Goal: Transaction & Acquisition: Book appointment/travel/reservation

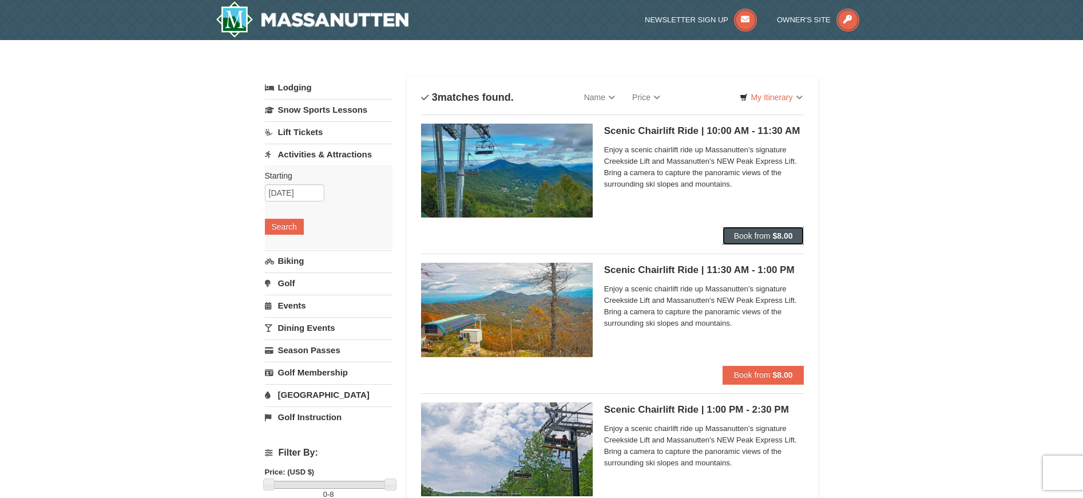
click at [746, 235] on span "Book from" at bounding box center [752, 235] width 37 height 9
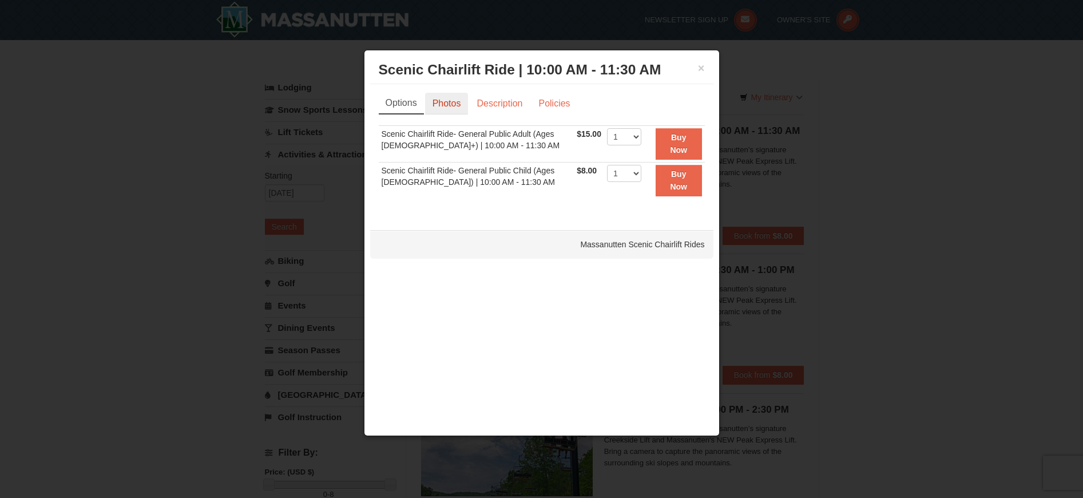
click at [443, 103] on link "Photos" at bounding box center [446, 104] width 43 height 22
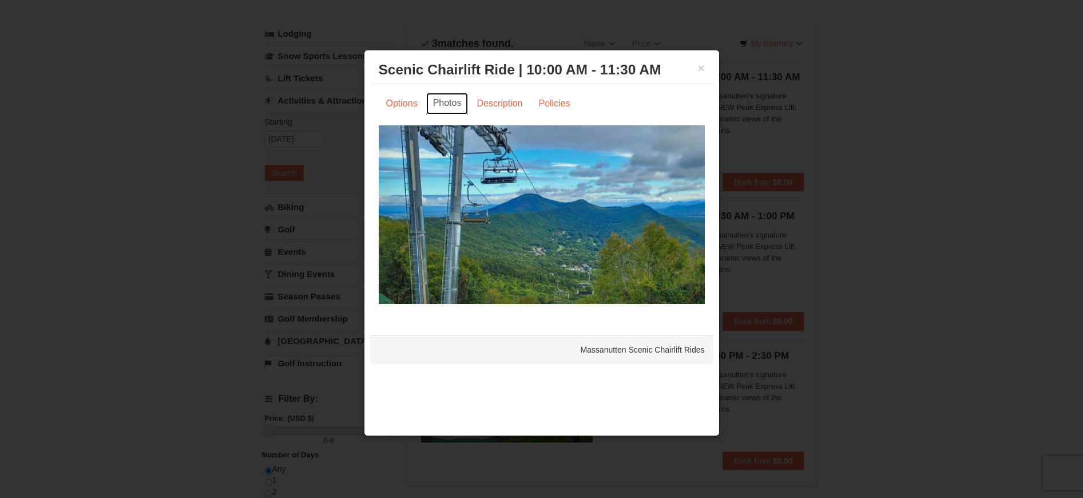
scroll to position [68, 0]
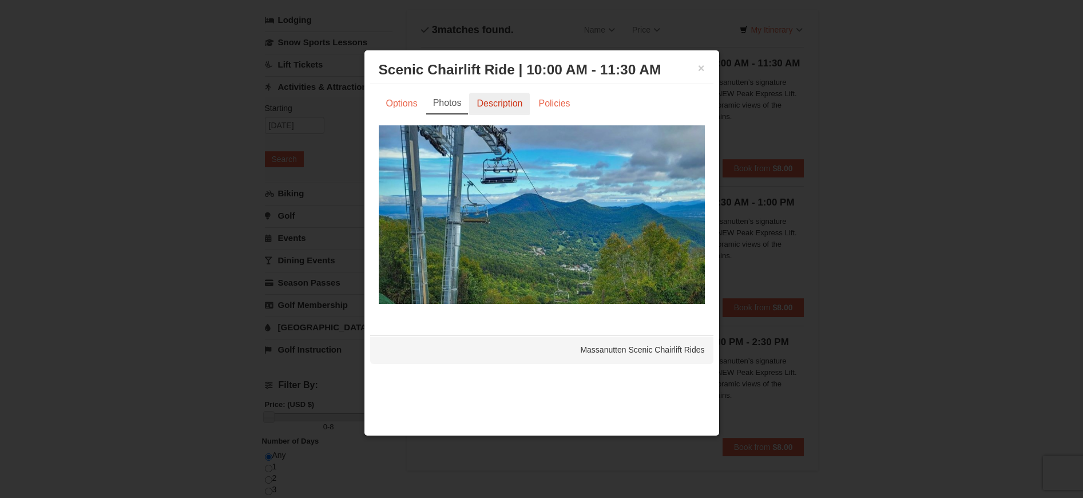
click at [499, 105] on link "Description" at bounding box center [499, 104] width 61 height 22
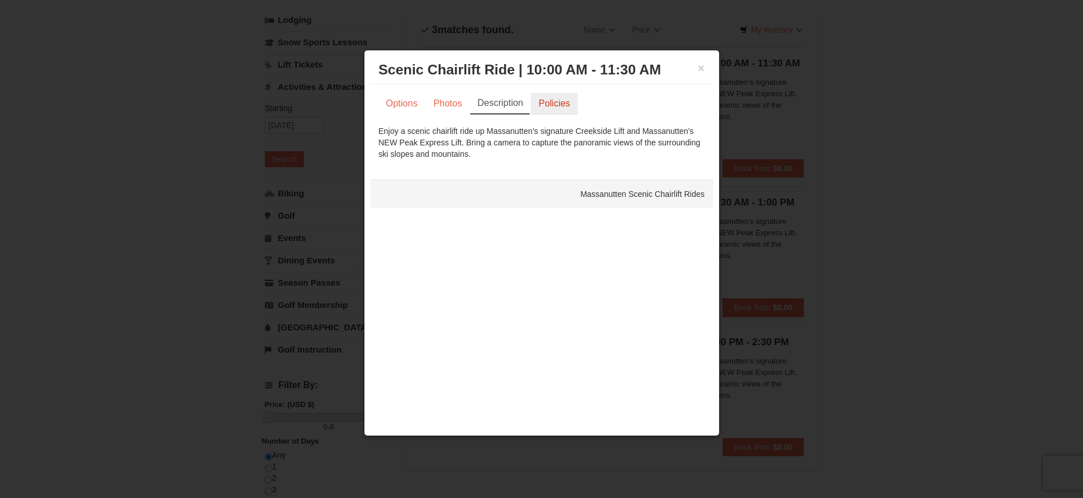
click at [551, 105] on link "Policies" at bounding box center [554, 104] width 46 height 22
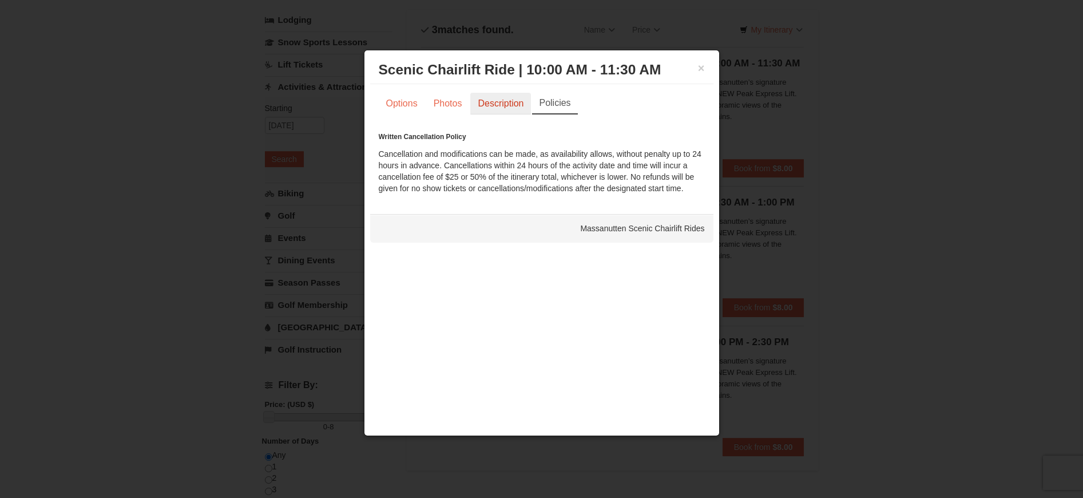
click at [506, 108] on link "Description" at bounding box center [500, 104] width 61 height 22
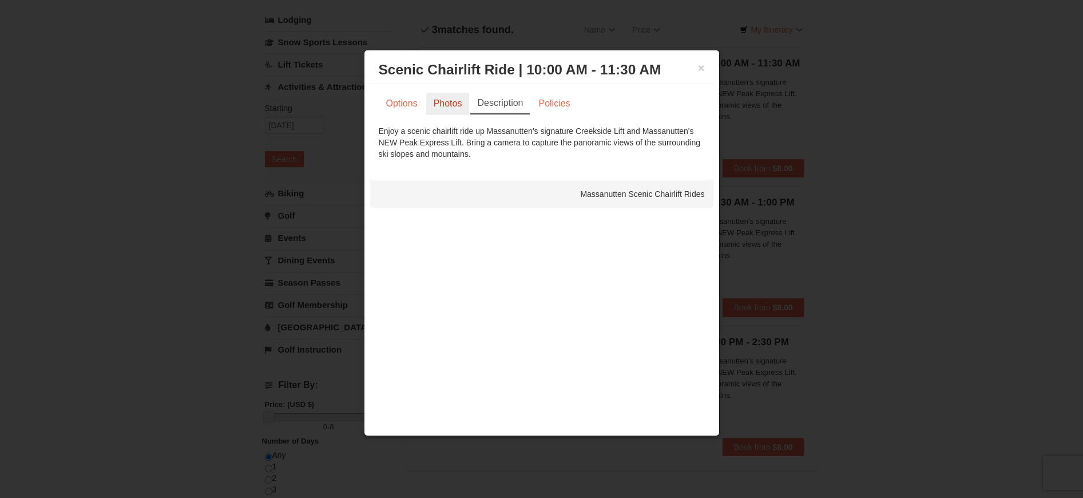
click at [445, 106] on link "Photos" at bounding box center [447, 104] width 43 height 22
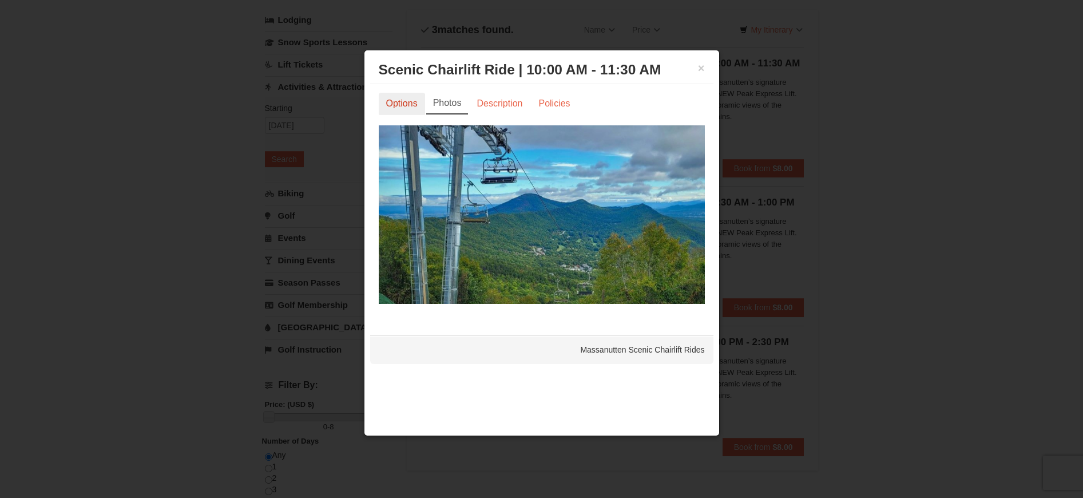
click at [411, 108] on link "Options" at bounding box center [402, 104] width 46 height 22
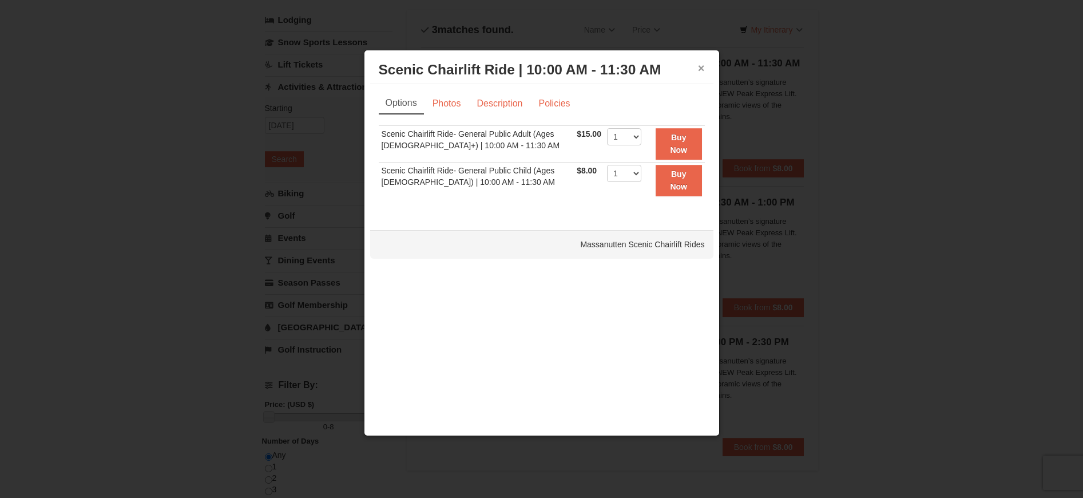
click at [701, 70] on button "×" at bounding box center [701, 67] width 7 height 11
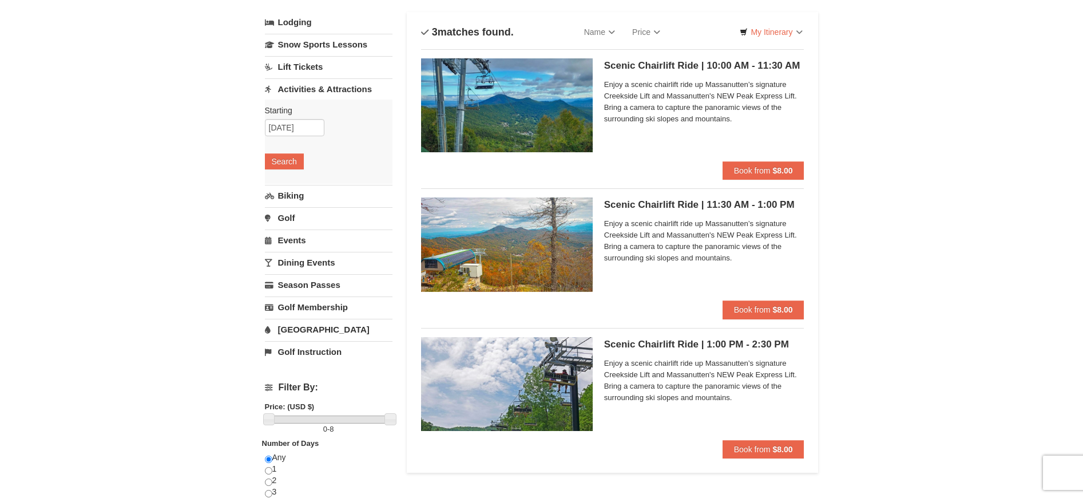
scroll to position [0, 0]
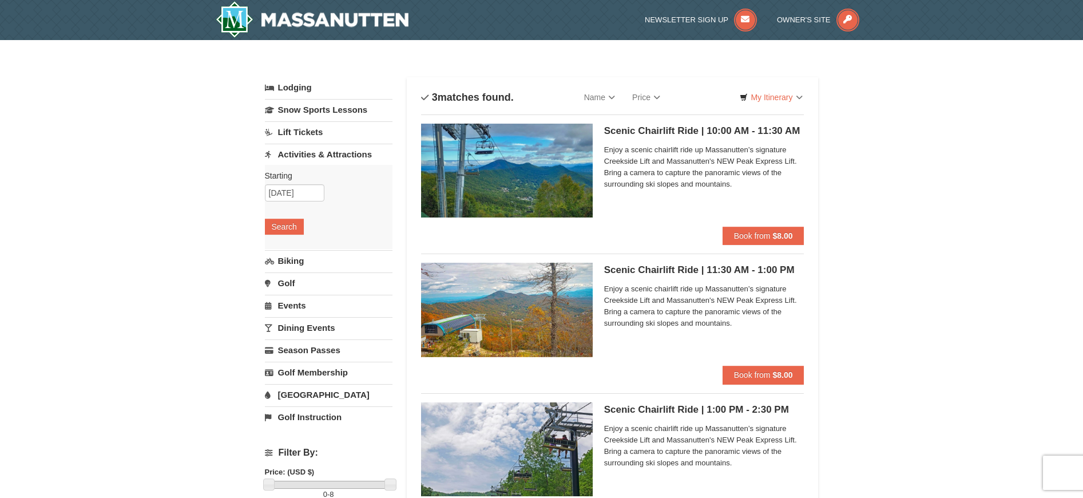
click at [315, 154] on link "Activities & Attractions" at bounding box center [329, 154] width 128 height 21
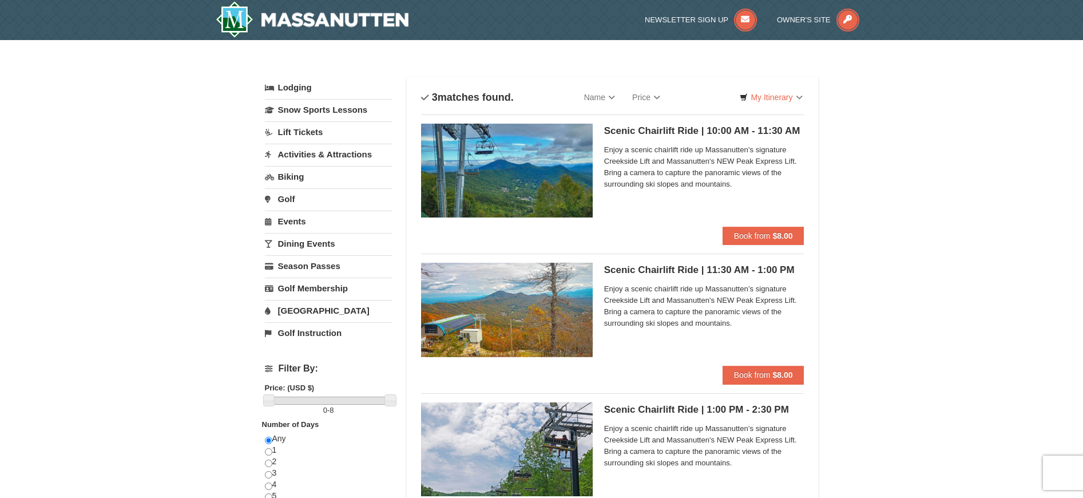
click at [315, 154] on link "Activities & Attractions" at bounding box center [329, 154] width 128 height 21
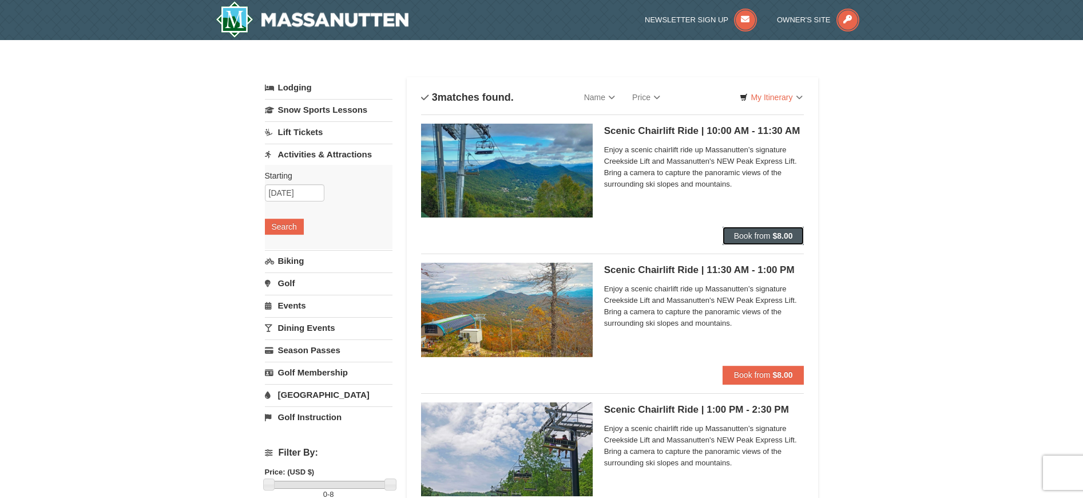
click at [752, 239] on span "Book from" at bounding box center [752, 235] width 37 height 9
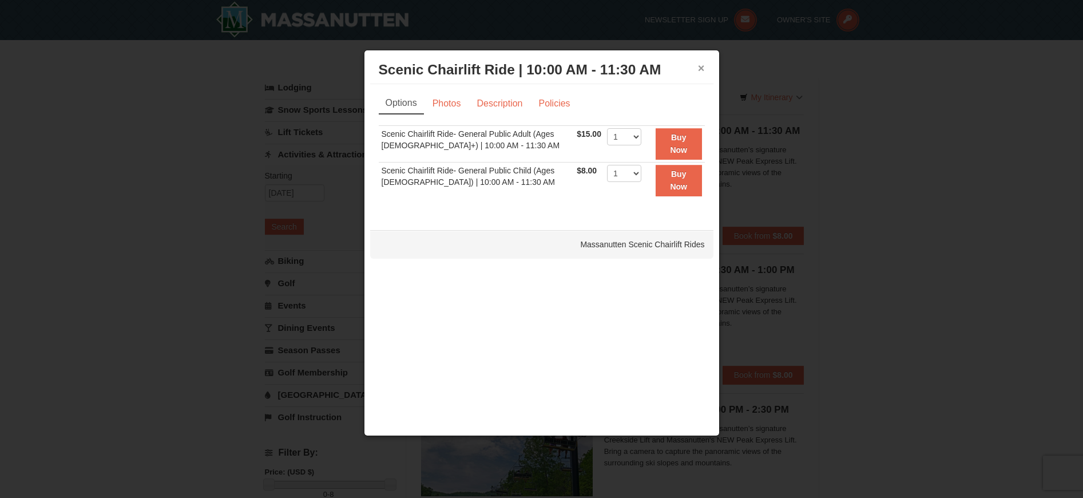
click at [703, 71] on button "×" at bounding box center [701, 67] width 7 height 11
